Goal: Transaction & Acquisition: Obtain resource

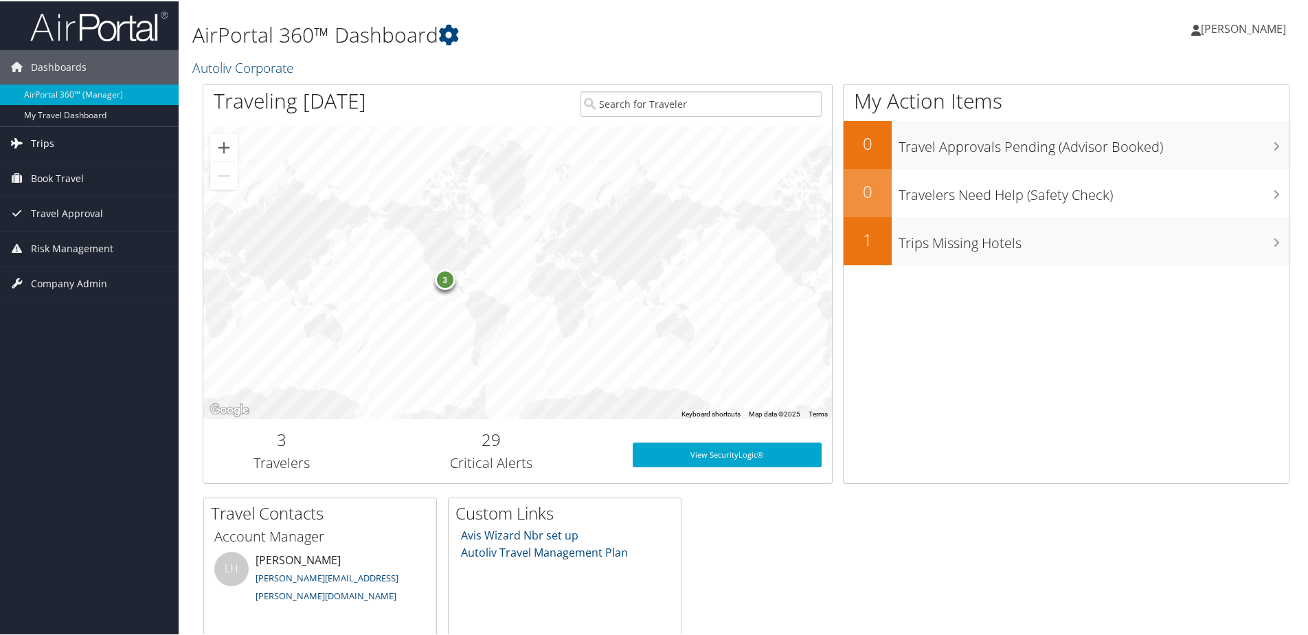
click at [18, 140] on icon at bounding box center [17, 141] width 21 height 21
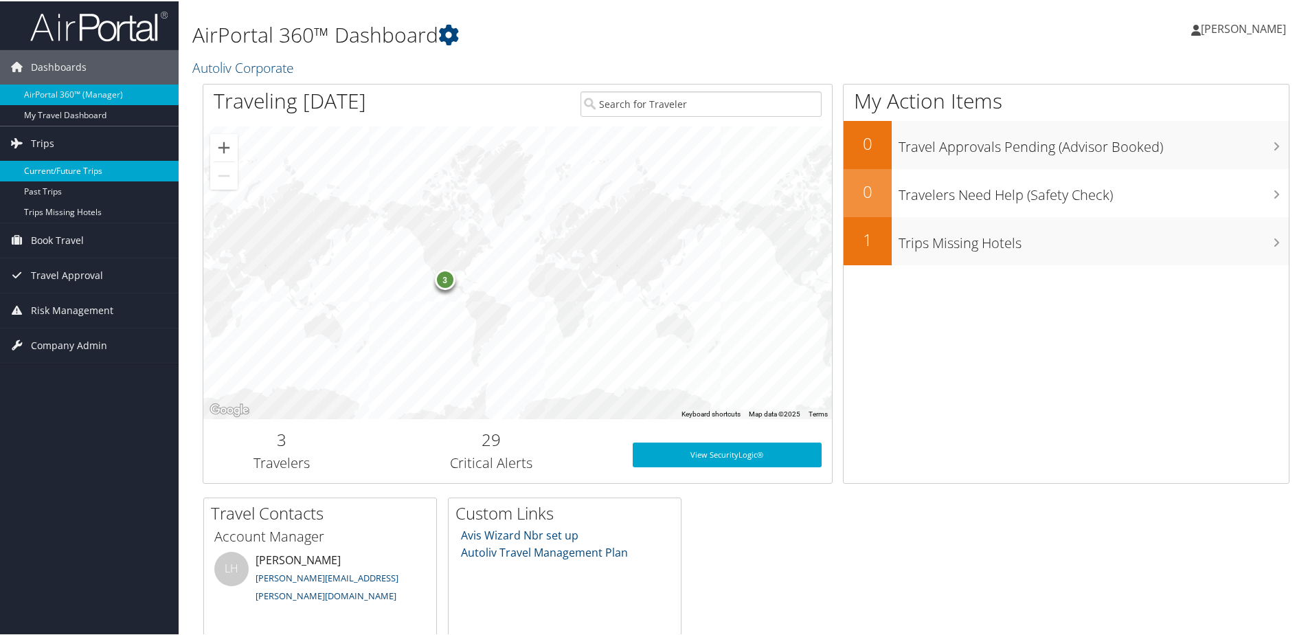
click at [32, 172] on link "Current/Future Trips" at bounding box center [89, 169] width 179 height 21
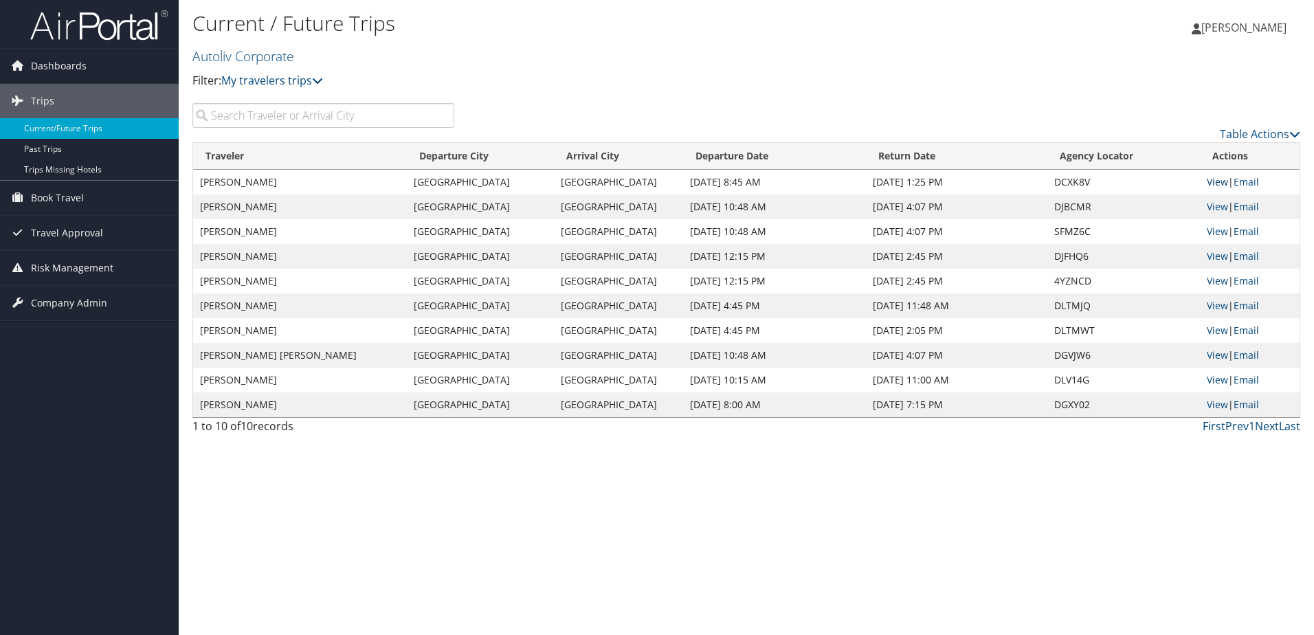
click at [1213, 182] on link "View" at bounding box center [1216, 181] width 21 height 13
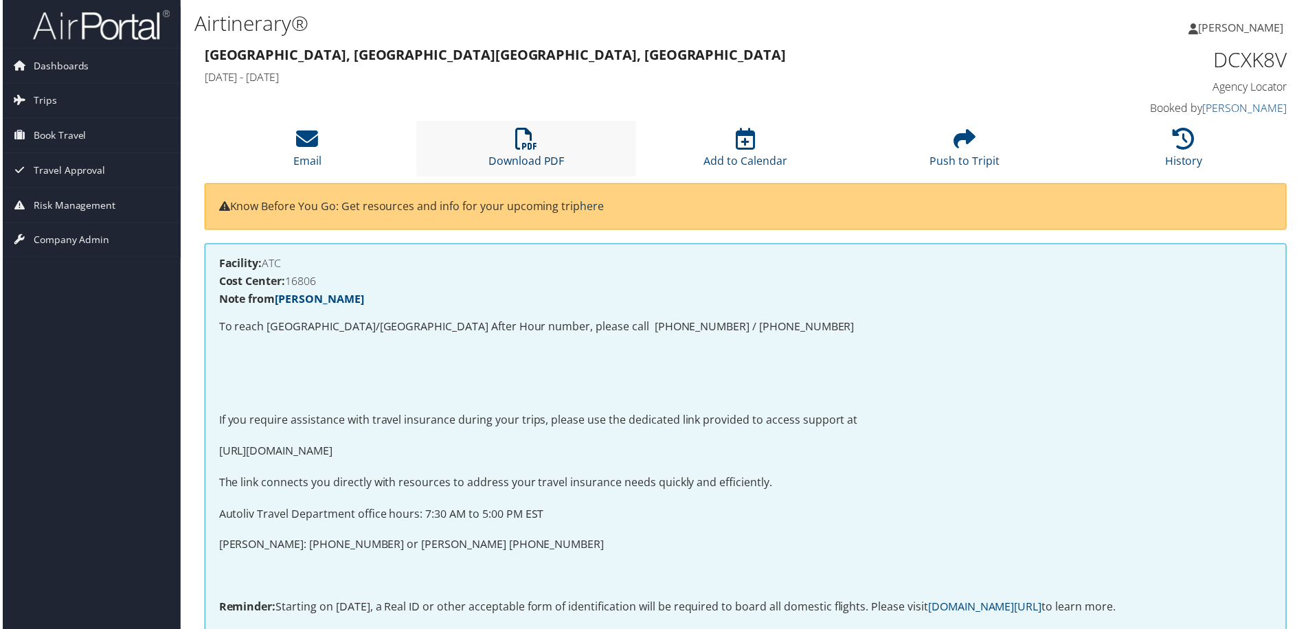
click at [528, 155] on link "Download PDF" at bounding box center [526, 152] width 76 height 33
click at [33, 106] on span "Trips" at bounding box center [42, 101] width 23 height 34
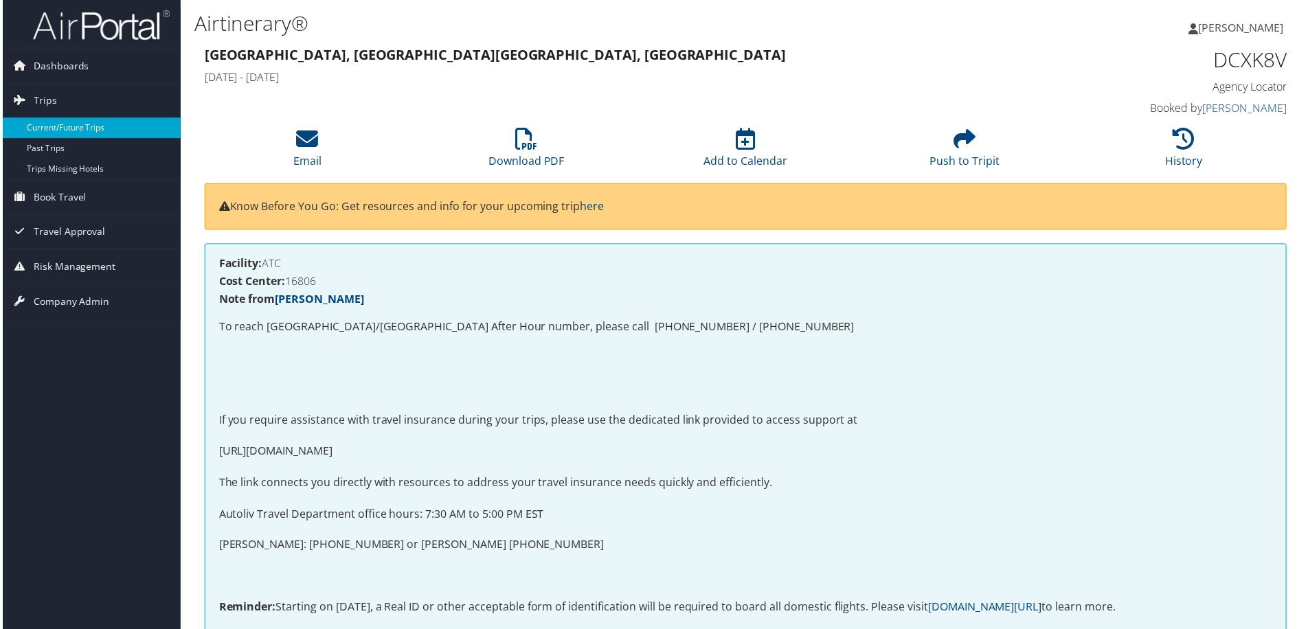
click at [34, 122] on link "Current/Future Trips" at bounding box center [89, 128] width 179 height 21
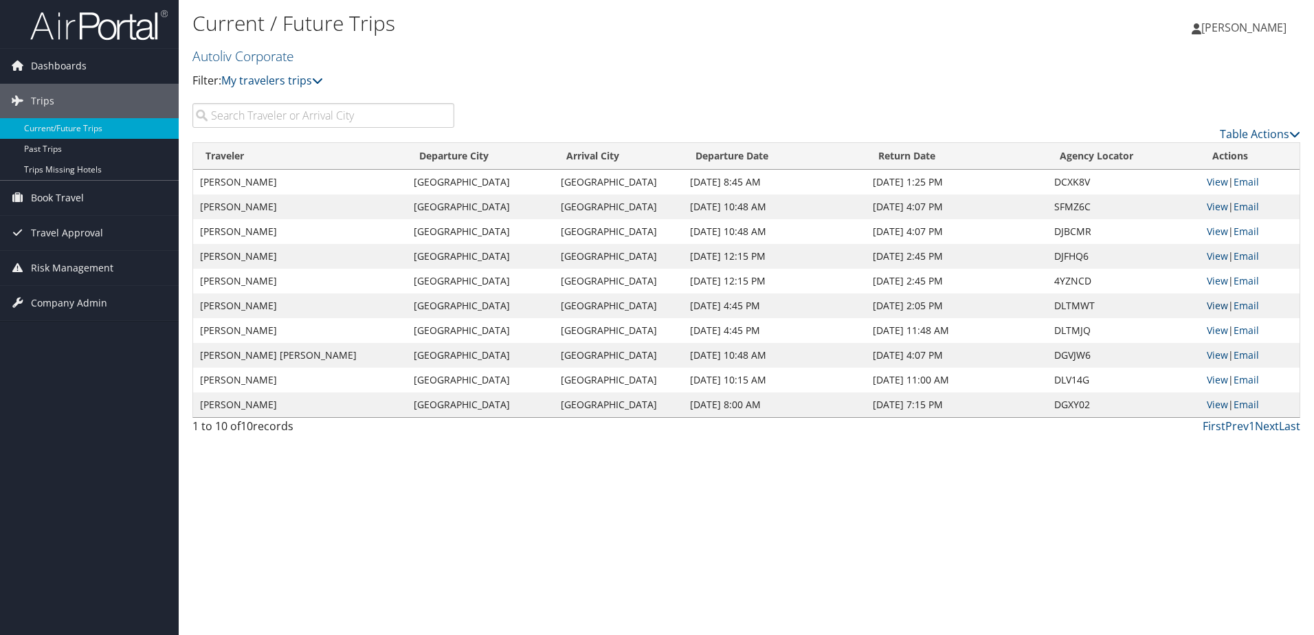
click at [1217, 307] on link "View" at bounding box center [1216, 305] width 21 height 13
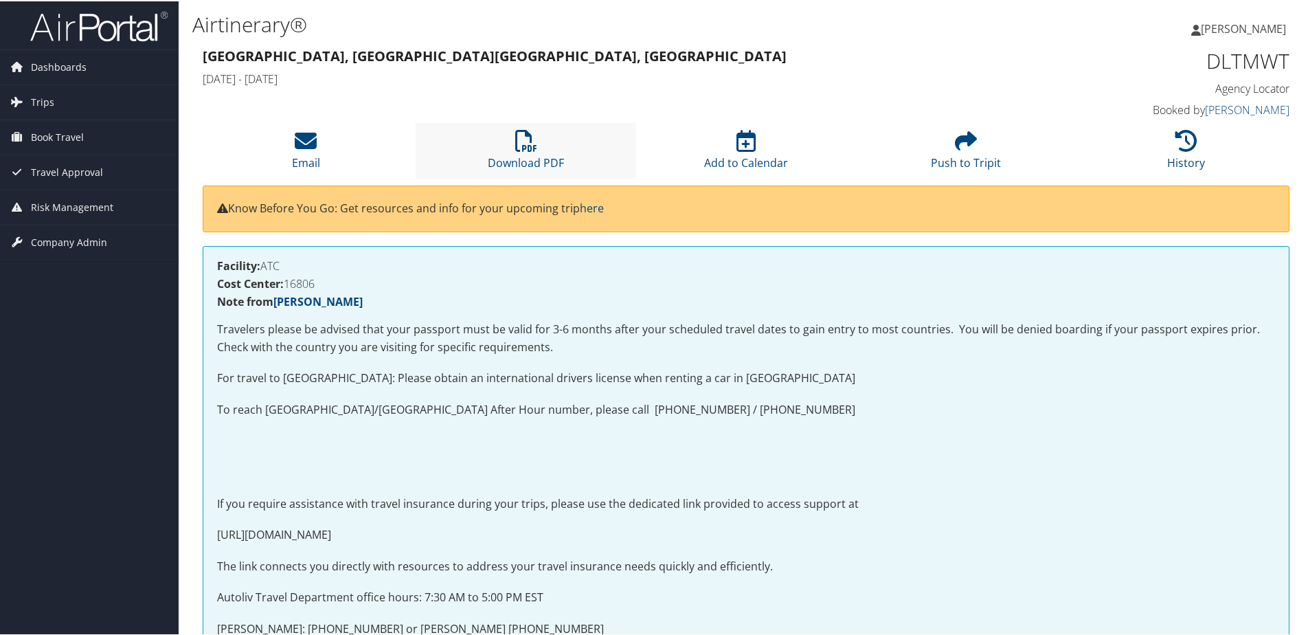
click at [539, 150] on li "Download PDF" at bounding box center [526, 150] width 220 height 56
